Goal: Task Accomplishment & Management: Complete application form

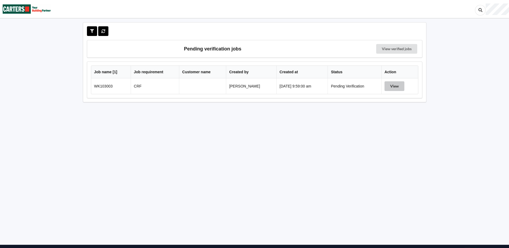
click at [398, 88] on button "View" at bounding box center [395, 86] width 20 height 10
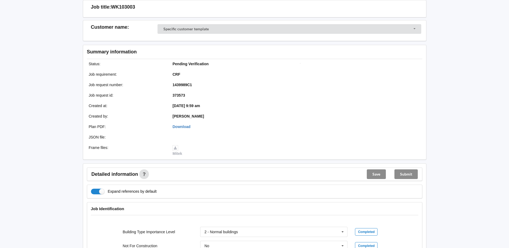
scroll to position [107, 0]
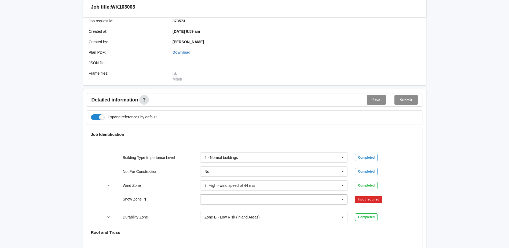
click at [346, 197] on icon at bounding box center [343, 200] width 8 height 10
drag, startPoint x: 259, startPoint y: 138, endPoint x: 348, endPoint y: 180, distance: 98.1
click at [259, 138] on div "N0" at bounding box center [274, 140] width 147 height 10
click at [365, 199] on button "Confirm input" at bounding box center [371, 199] width 32 height 9
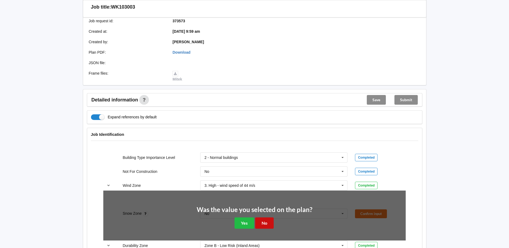
click at [266, 224] on button "No" at bounding box center [264, 222] width 19 height 11
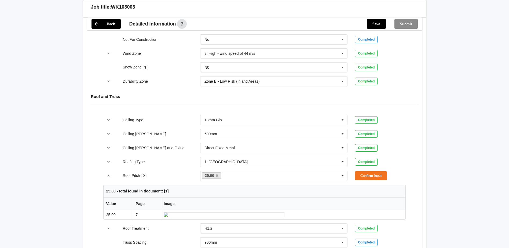
scroll to position [242, 0]
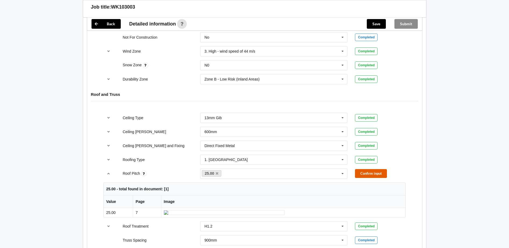
click at [377, 173] on button "Confirm input" at bounding box center [371, 173] width 32 height 9
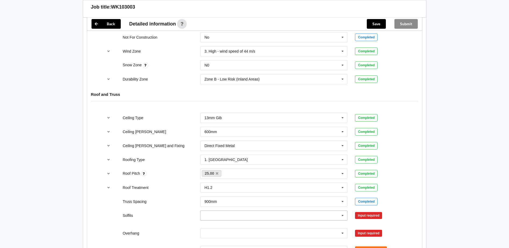
click at [342, 214] on icon at bounding box center [343, 216] width 8 height 10
click at [265, 154] on div "Boxed" at bounding box center [274, 156] width 147 height 10
click at [368, 215] on button "Confirm input" at bounding box center [371, 215] width 32 height 9
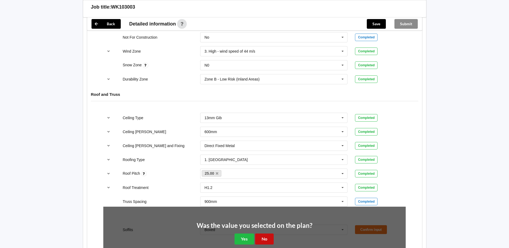
click at [266, 237] on button "No" at bounding box center [264, 239] width 19 height 11
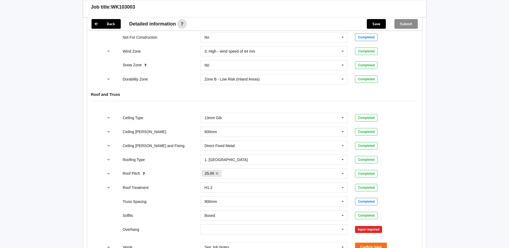
scroll to position [295, 0]
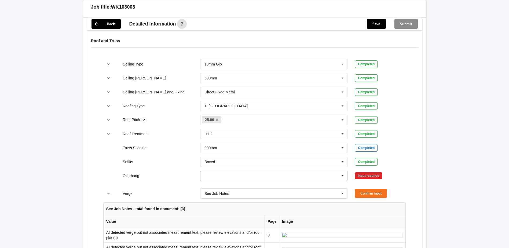
click at [341, 176] on icon at bounding box center [343, 176] width 8 height 10
click at [273, 223] on div "Multiple Values – See As Per Plan" at bounding box center [274, 225] width 147 height 10
click at [362, 174] on button "Confirm input" at bounding box center [371, 175] width 32 height 9
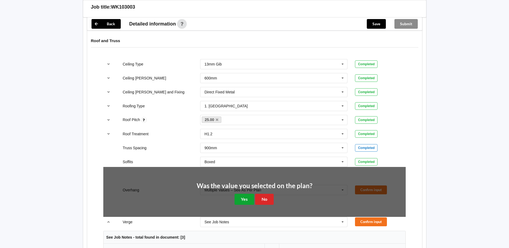
click at [246, 202] on button "Yes" at bounding box center [245, 199] width 20 height 11
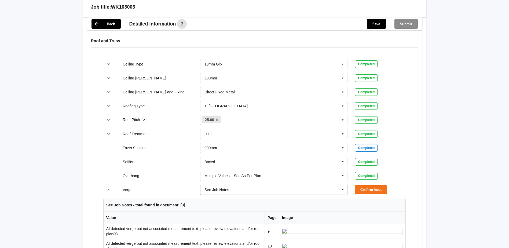
click at [341, 189] on icon at bounding box center [343, 190] width 8 height 10
click at [285, 181] on div "Multiple Values – See As Per Plan" at bounding box center [274, 180] width 147 height 10
click at [367, 191] on button "Confirm input" at bounding box center [371, 189] width 32 height 9
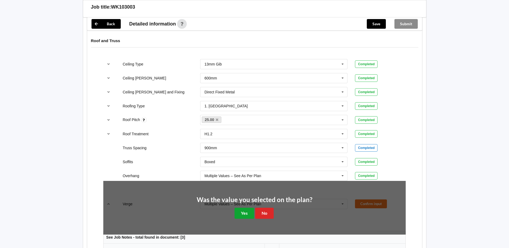
click at [249, 211] on button "Yes" at bounding box center [245, 213] width 20 height 11
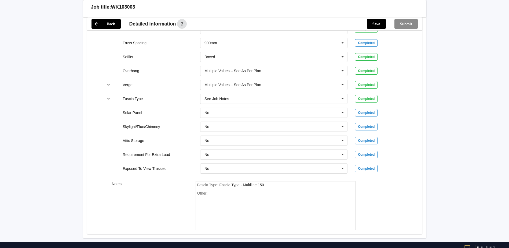
scroll to position [403, 0]
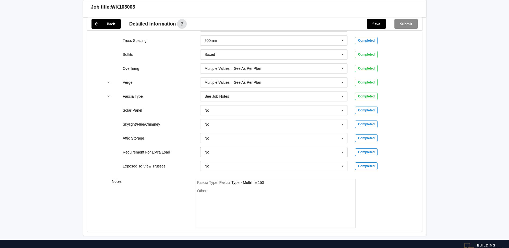
click at [344, 151] on icon at bounding box center [343, 152] width 8 height 10
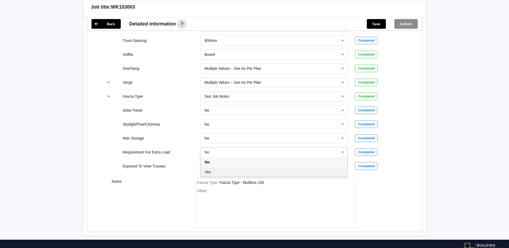
click at [291, 170] on div "Yes" at bounding box center [274, 172] width 147 height 10
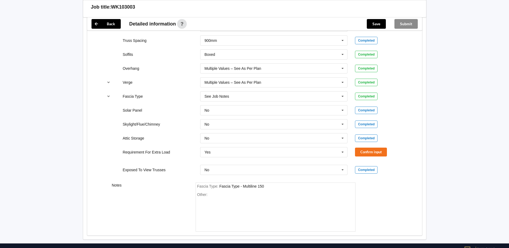
drag, startPoint x: 348, startPoint y: 157, endPoint x: 352, endPoint y: 155, distance: 3.8
click at [350, 157] on div "Yes No Yes" at bounding box center [274, 152] width 155 height 18
click at [364, 151] on button "Confirm input" at bounding box center [371, 152] width 32 height 9
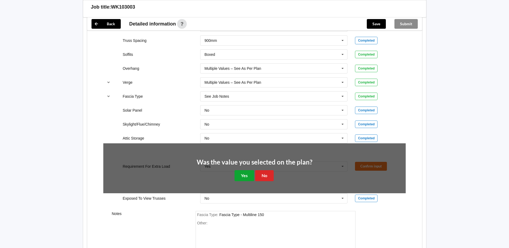
click at [243, 172] on button "Yes" at bounding box center [245, 175] width 20 height 11
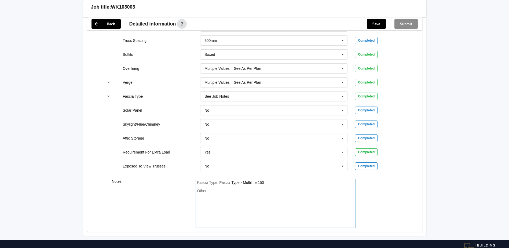
click at [230, 192] on div "Other:" at bounding box center [275, 208] width 157 height 38
click at [375, 20] on button "Save" at bounding box center [376, 24] width 19 height 10
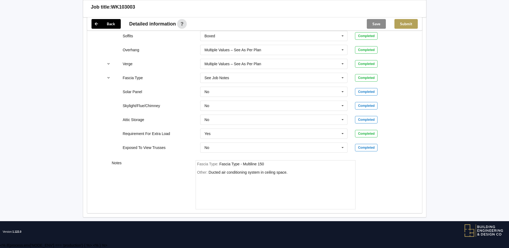
scroll to position [397, 0]
click at [409, 21] on button "Submit" at bounding box center [406, 24] width 23 height 10
